Goal: Find specific page/section: Find specific page/section

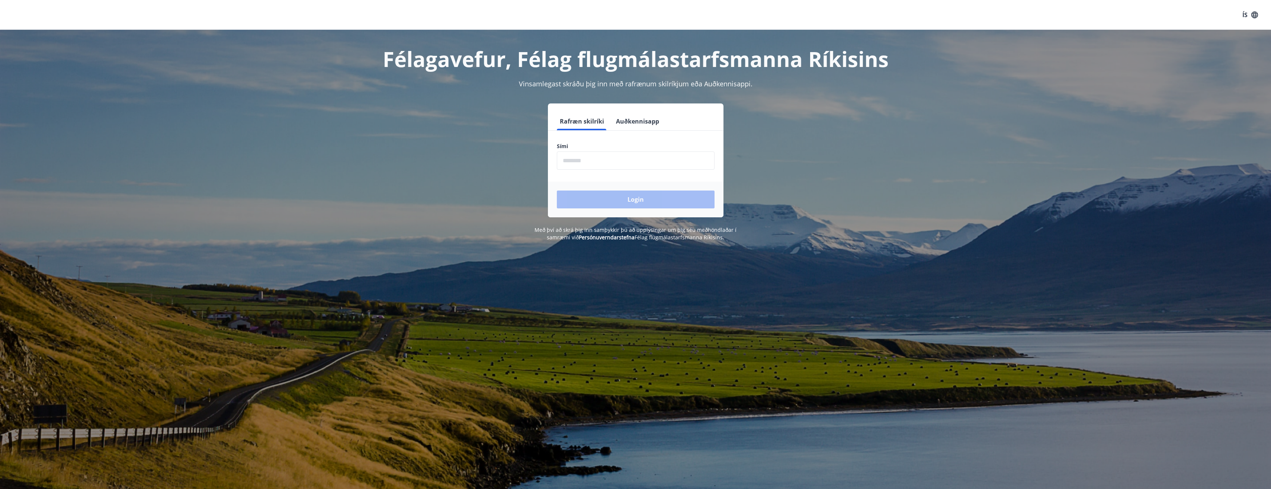
click at [656, 167] on input "phone" at bounding box center [636, 160] width 158 height 18
type input "********"
click at [557, 190] on button "Login" at bounding box center [636, 199] width 158 height 18
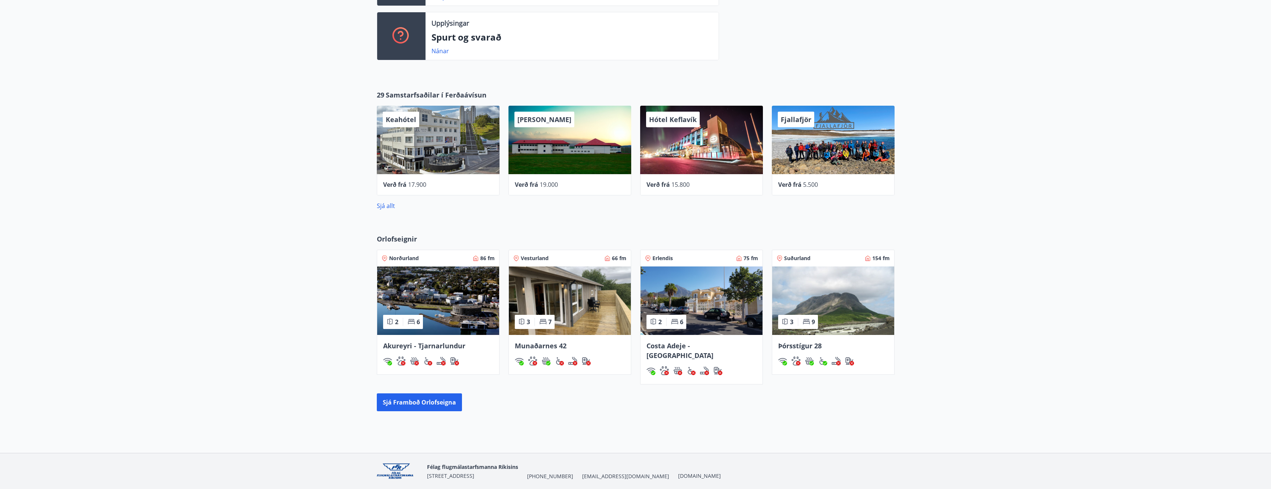
scroll to position [323, 0]
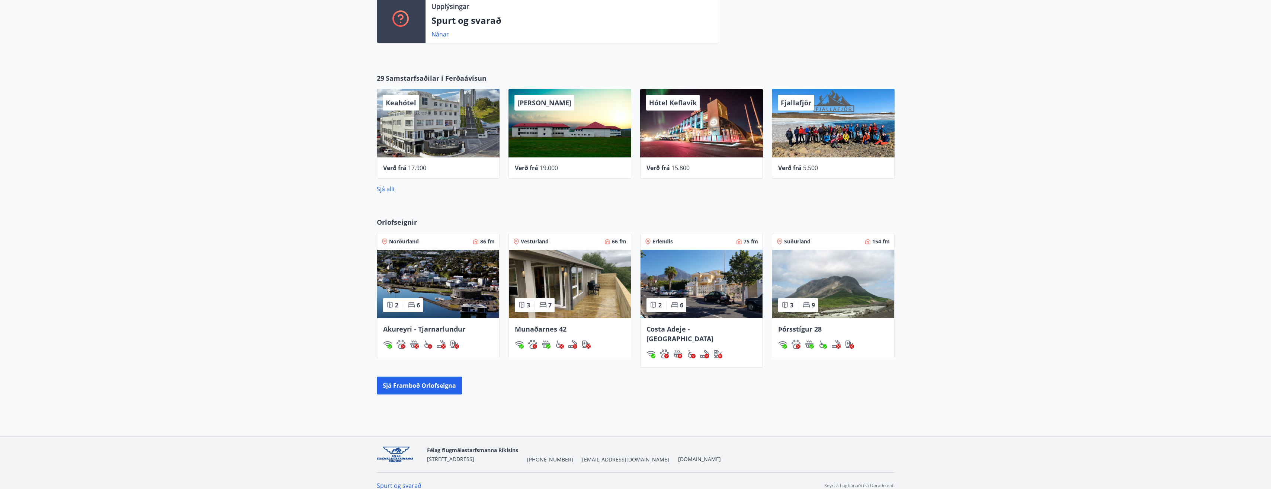
click at [437, 276] on img at bounding box center [438, 284] width 122 height 68
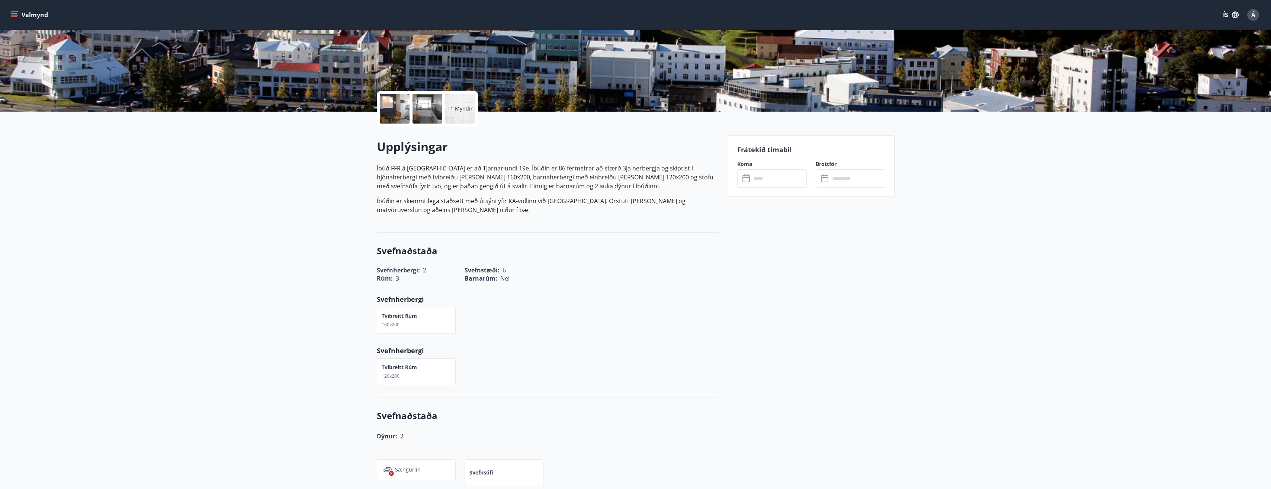
scroll to position [37, 0]
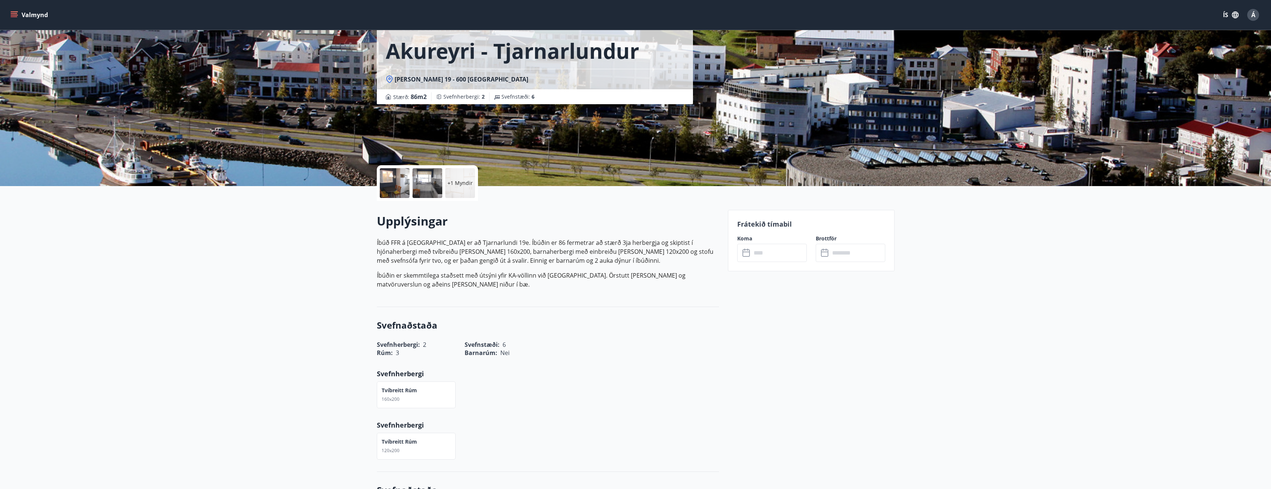
click at [388, 181] on div at bounding box center [395, 183] width 30 height 30
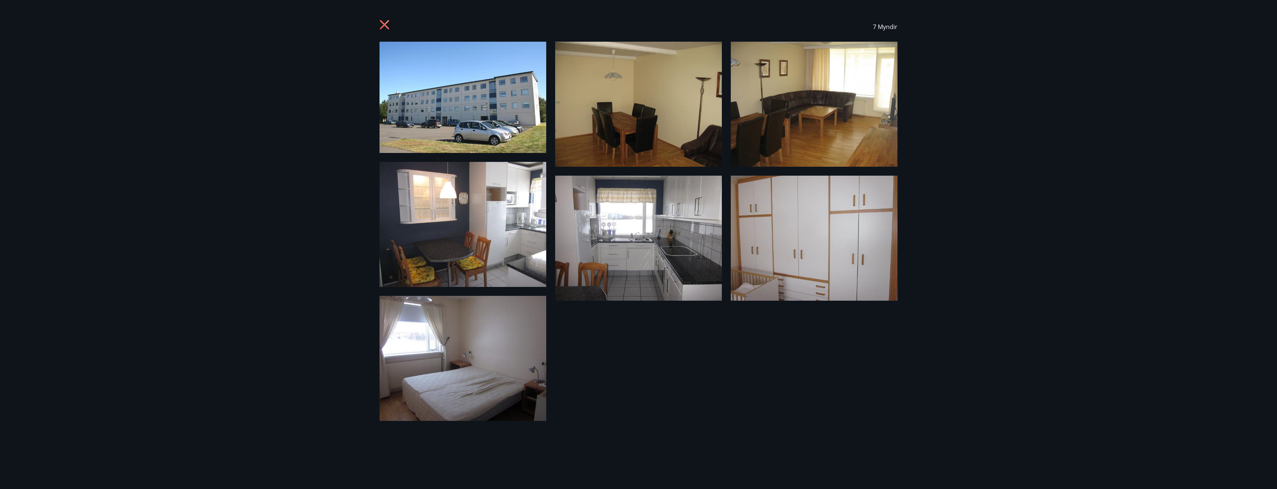
click at [384, 25] on icon at bounding box center [385, 25] width 2 height 2
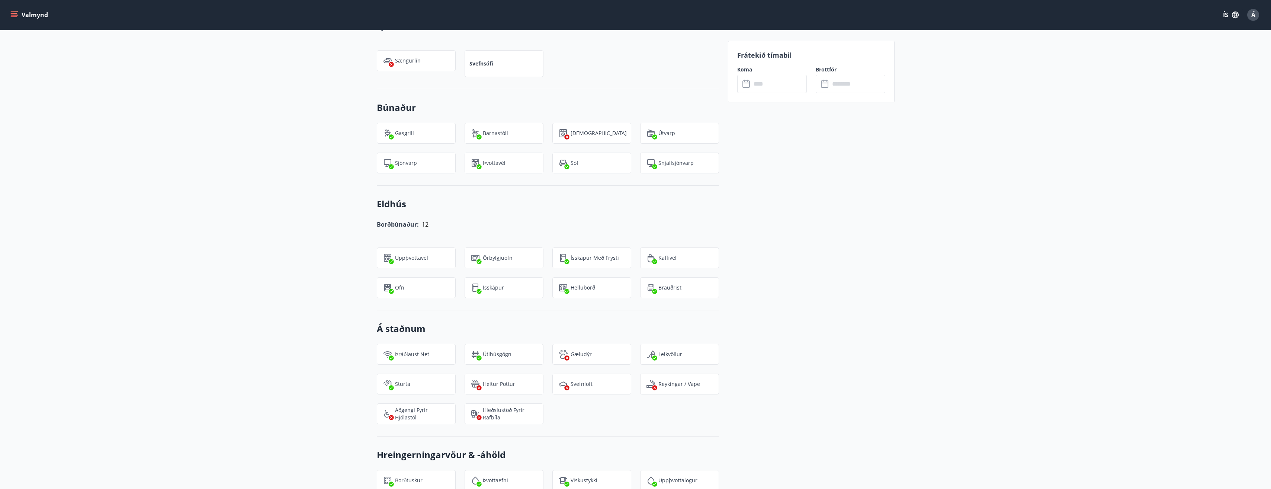
scroll to position [521, 0]
